Goal: Information Seeking & Learning: Learn about a topic

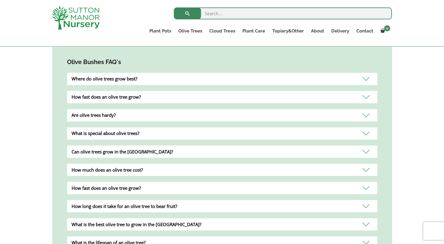
scroll to position [523, 0]
click at [158, 73] on div "Where do olive trees grow best?" at bounding box center [222, 79] width 310 height 12
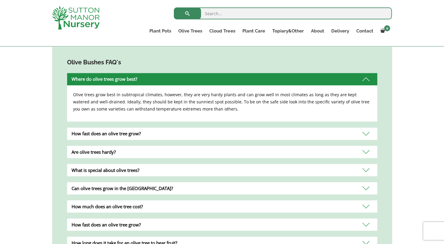
click at [164, 127] on div "How fast does an olive tree grow?" at bounding box center [222, 133] width 310 height 12
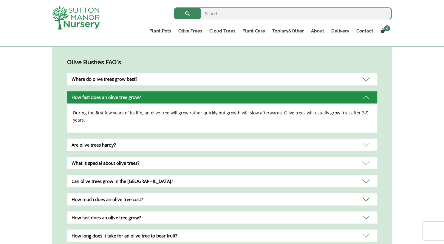
click at [162, 139] on div "Are olive trees hardy?" at bounding box center [222, 145] width 310 height 12
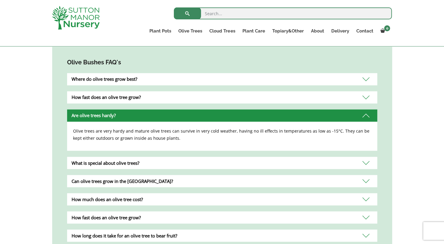
click at [165, 158] on div "What is special about olive trees?" at bounding box center [222, 163] width 310 height 12
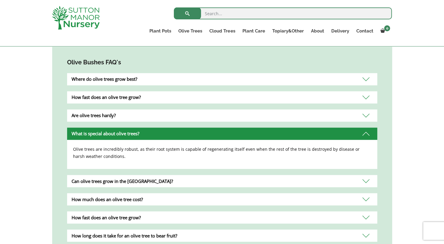
click at [167, 178] on div "Can olive trees grow in the [GEOGRAPHIC_DATA]?" at bounding box center [222, 181] width 310 height 12
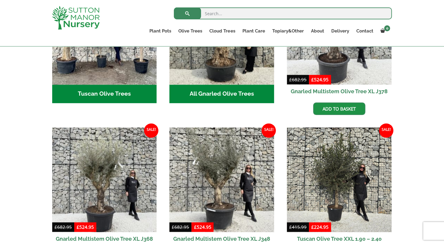
scroll to position [284, 0]
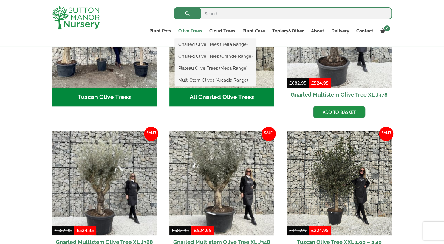
click at [189, 31] on link "Olive Trees" at bounding box center [190, 31] width 31 height 8
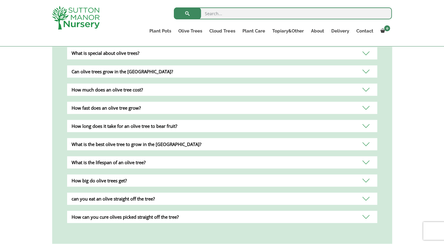
scroll to position [609, 0]
